Goal: Task Accomplishment & Management: Manage account settings

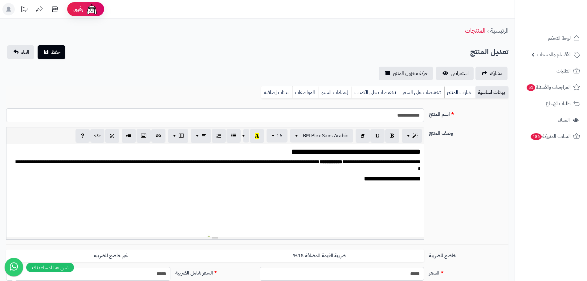
scroll to position [346, 0]
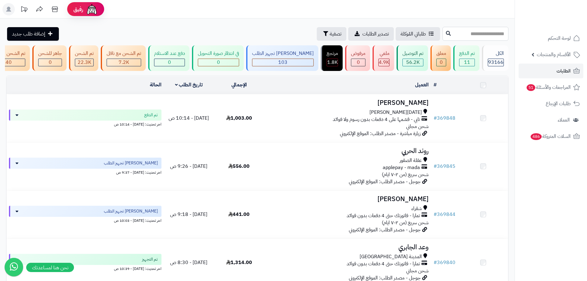
click at [472, 31] on input "text" at bounding box center [475, 34] width 66 height 14
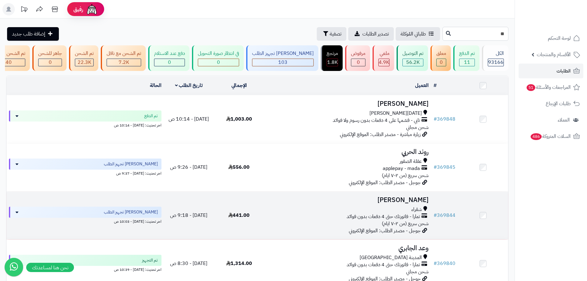
type input "*"
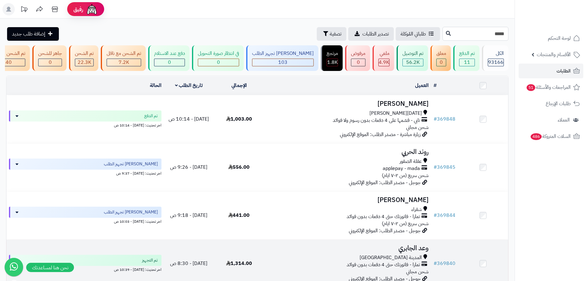
type input "*****"
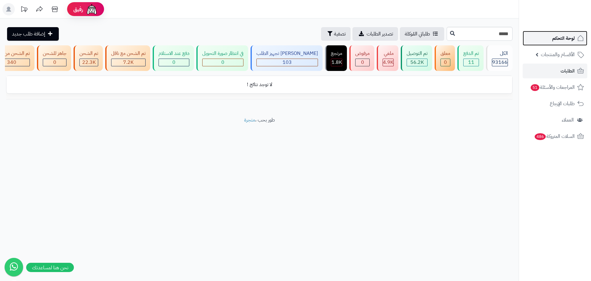
click at [573, 36] on span "لوحة التحكم" at bounding box center [564, 38] width 22 height 9
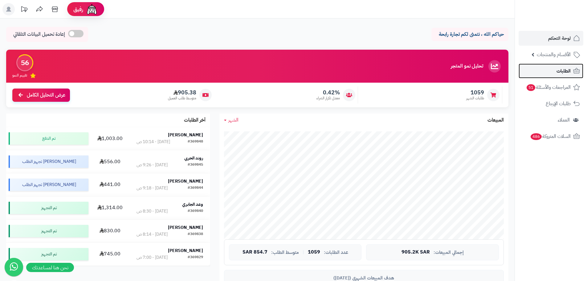
click at [557, 70] on span "الطلبات" at bounding box center [563, 71] width 14 height 9
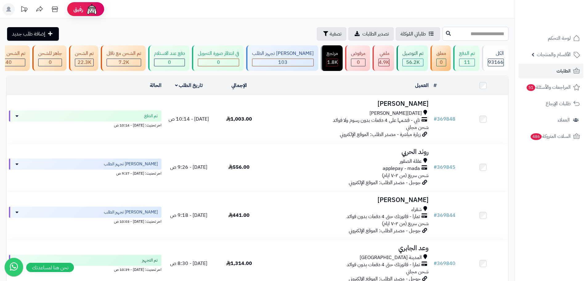
click at [447, 36] on input "text" at bounding box center [475, 34] width 66 height 14
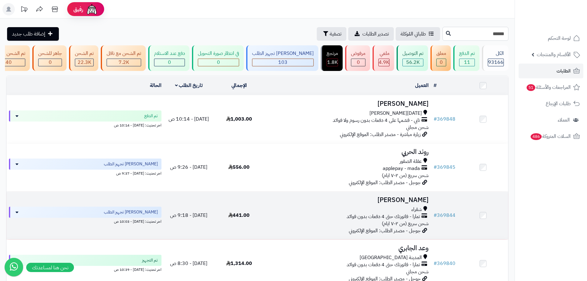
type input "******"
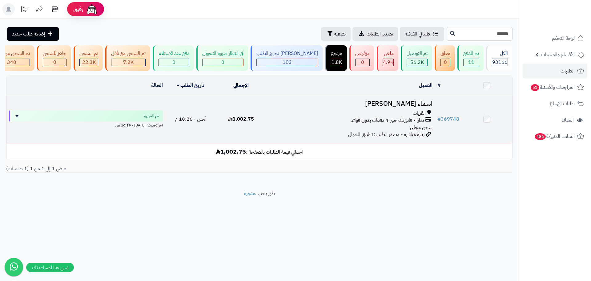
click at [407, 124] on span "تمارا - فاتورتك حتى 4 دفعات بدون فوائد" at bounding box center [387, 120] width 73 height 7
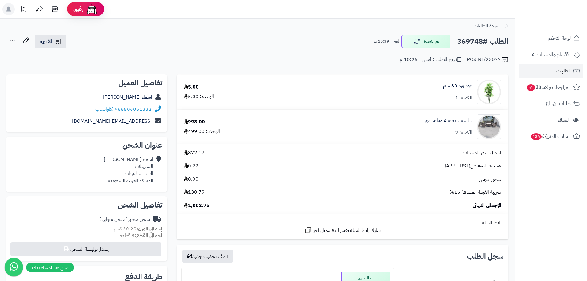
click at [475, 87] on div "عود ورد 30 سم الكمية: 1" at bounding box center [402, 91] width 208 height 25
click at [463, 87] on link "عود ورد 30 سم" at bounding box center [457, 85] width 29 height 7
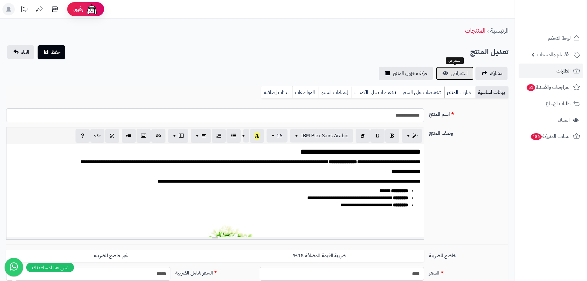
click at [459, 73] on span "استعراض" at bounding box center [460, 73] width 18 height 7
